Goal: Book appointment/travel/reservation

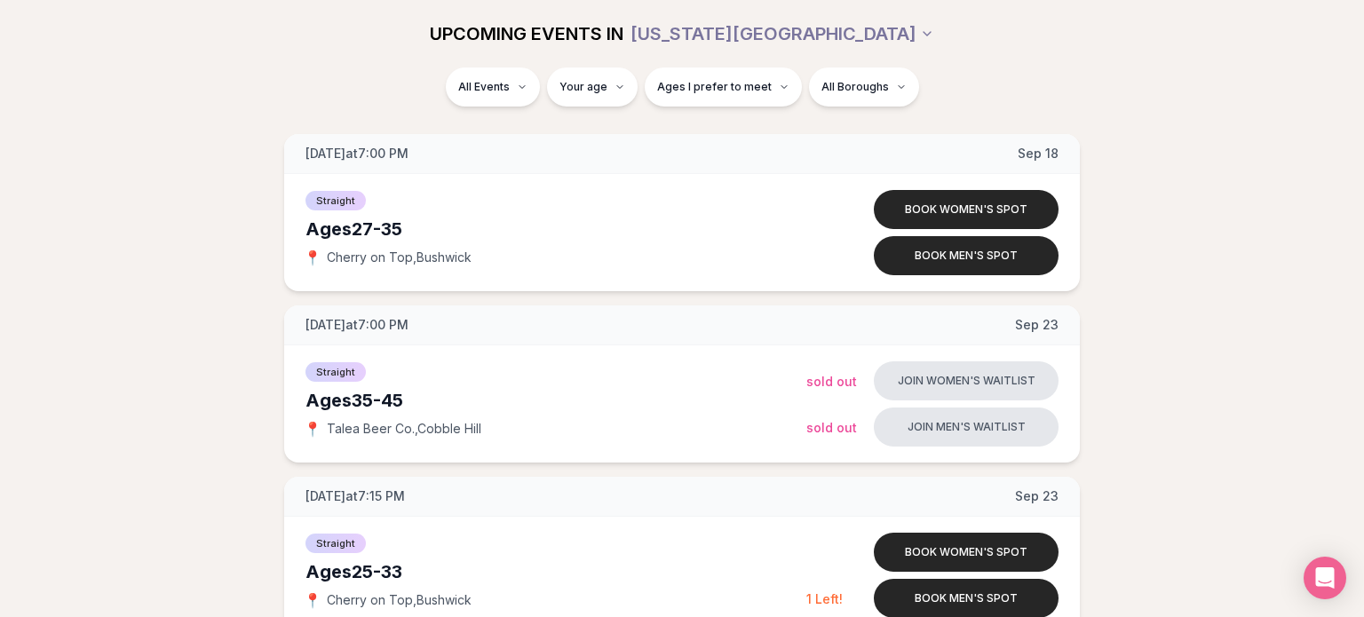
scroll to position [916, 0]
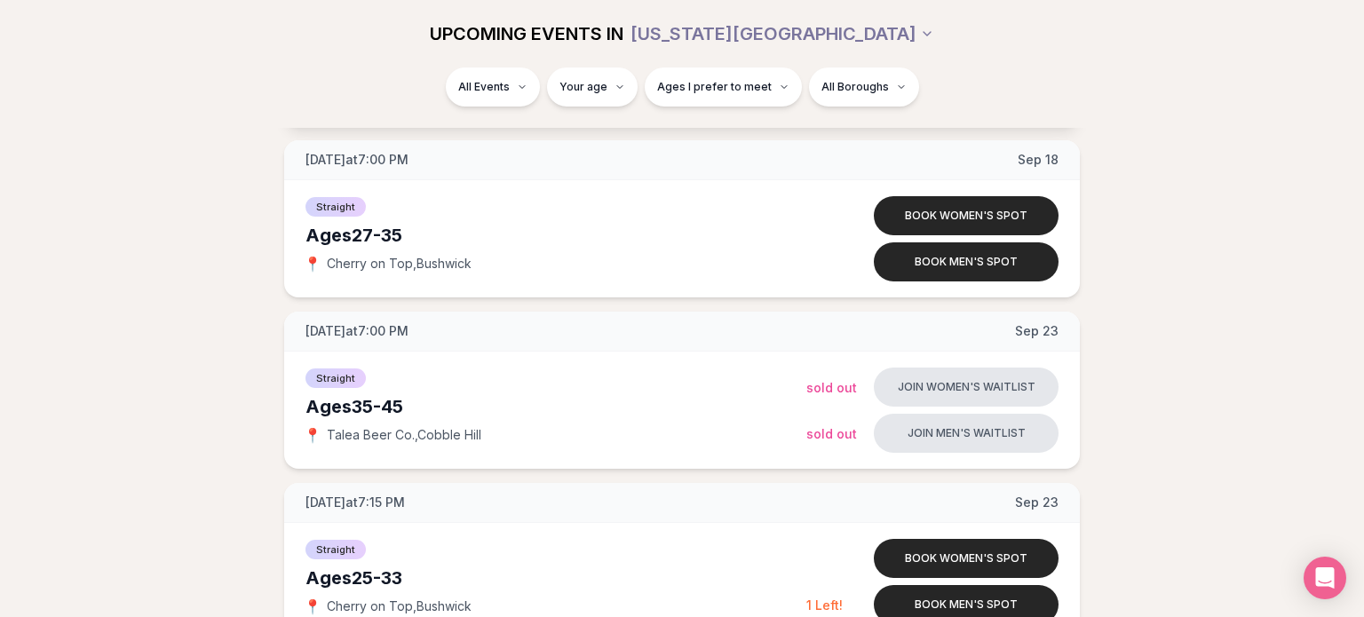
click at [479, 101] on div "📍 [GEOGRAPHIC_DATA] , [GEOGRAPHIC_DATA]" at bounding box center [555, 92] width 501 height 18
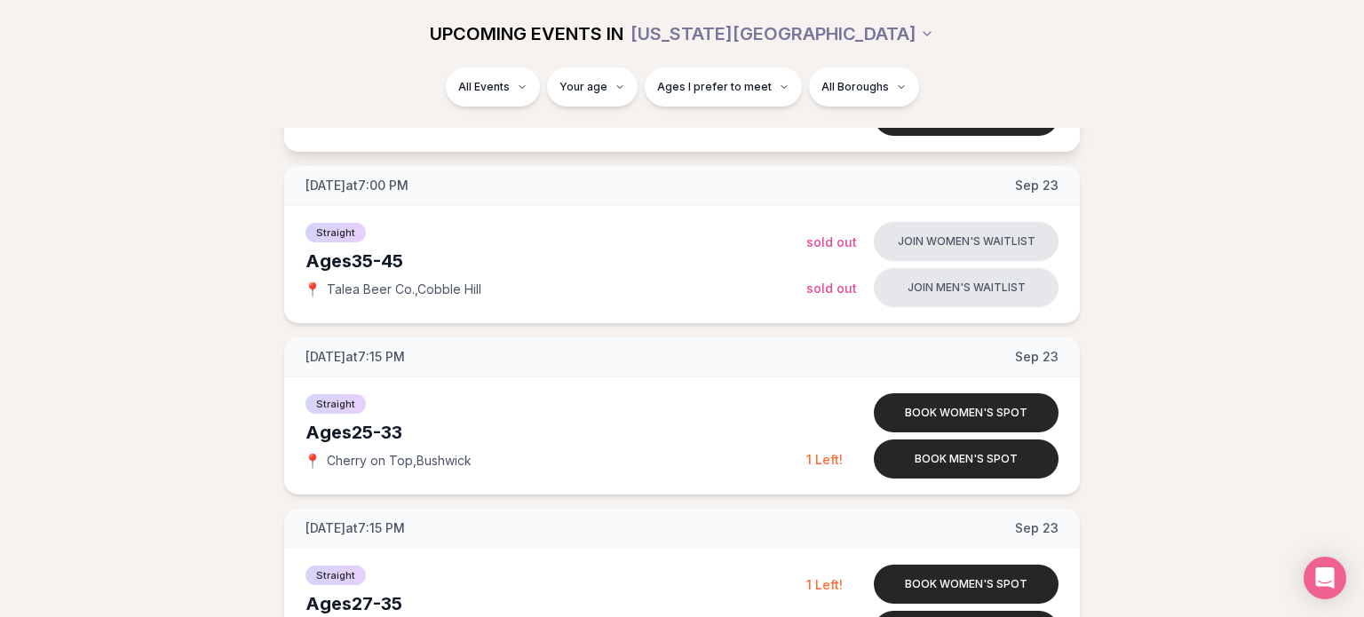
scroll to position [1086, 0]
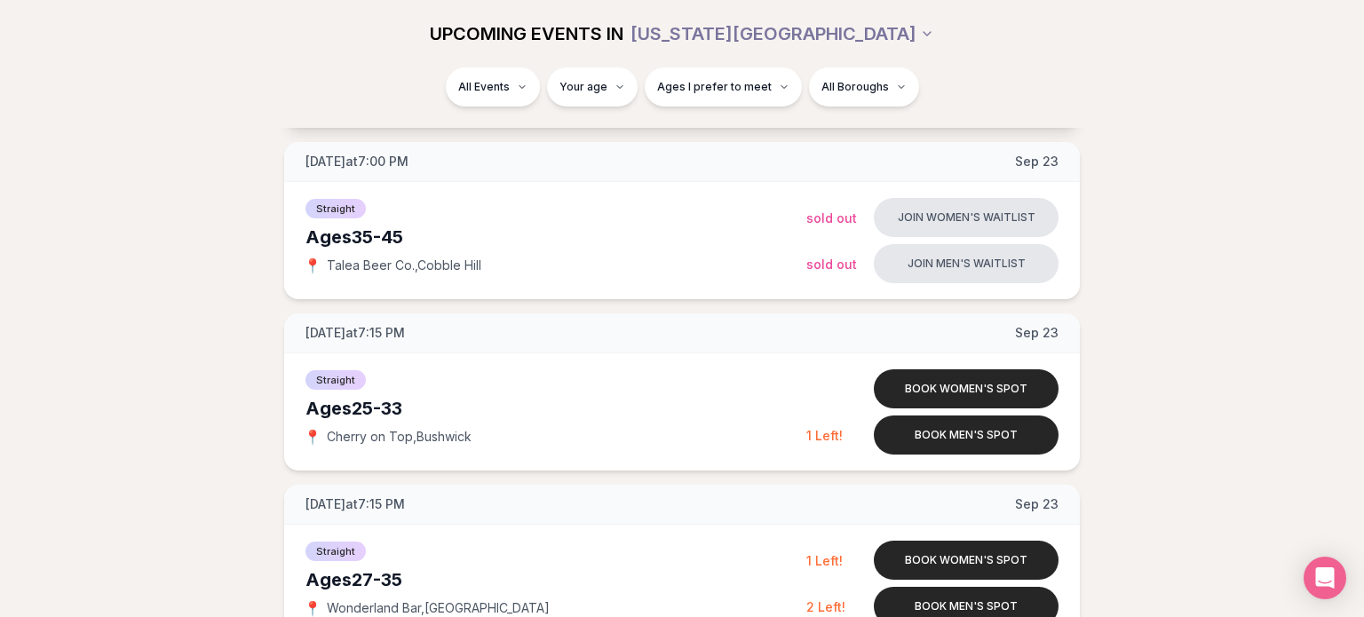
click at [447, 114] on div "Straight Ages [DEMOGRAPHIC_DATA] 📍 Cherry on Top , Bushwick" at bounding box center [555, 69] width 501 height 89
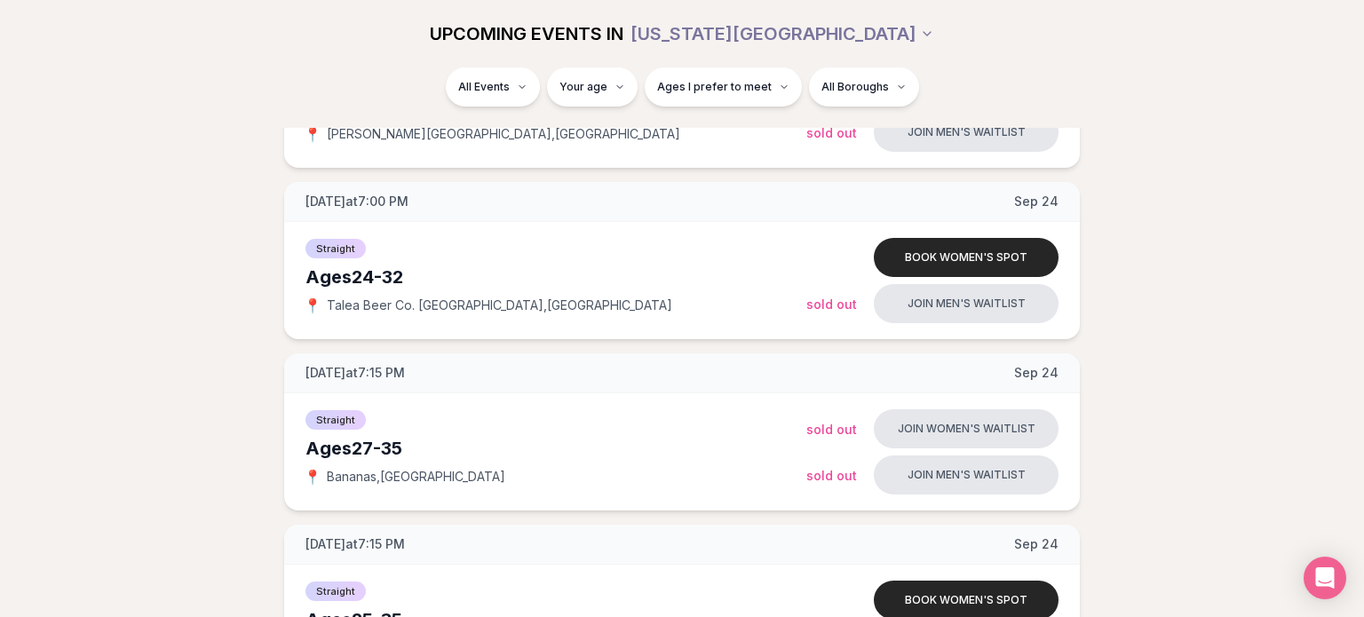
scroll to position [1732, 0]
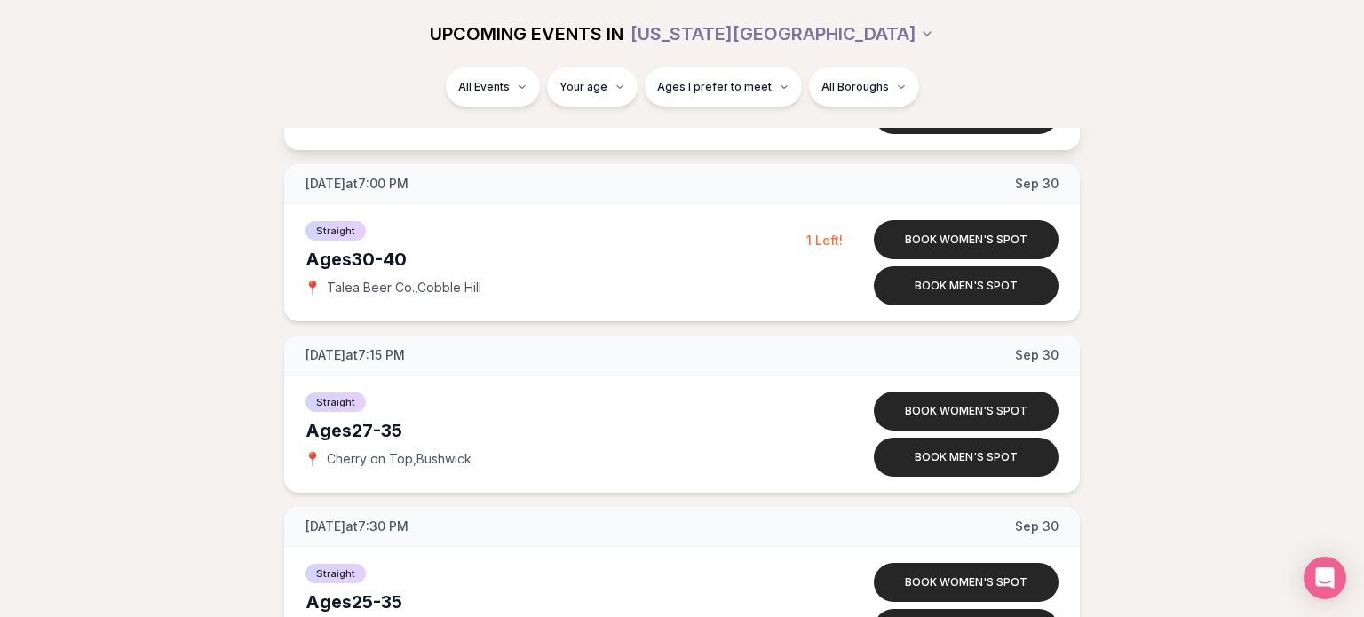
scroll to position [2605, 0]
